Goal: Task Accomplishment & Management: Manage account settings

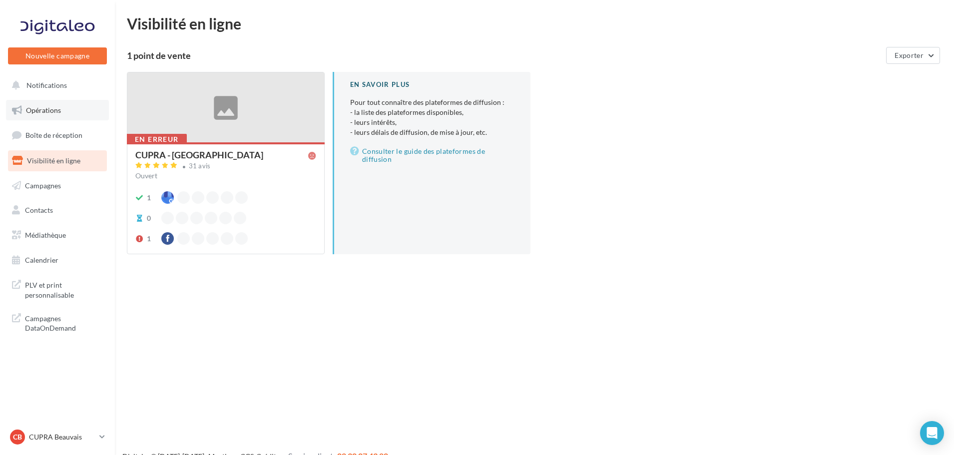
click at [47, 109] on span "Opérations" at bounding box center [43, 110] width 35 height 8
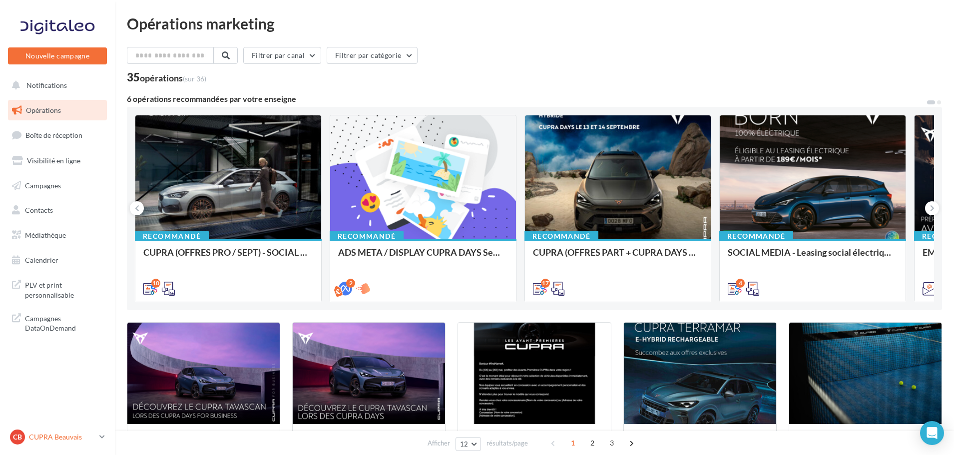
click at [87, 443] on div "CB CUPRA Beauvais cupra_beauvais" at bounding box center [52, 437] width 85 height 15
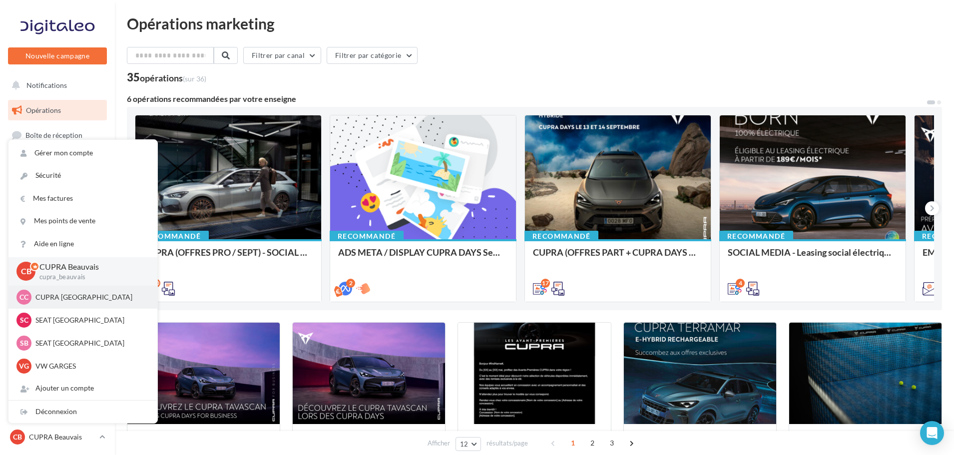
click at [49, 298] on p "CUPRA [GEOGRAPHIC_DATA]" at bounding box center [90, 297] width 110 height 10
